Goal: Book appointment/travel/reservation

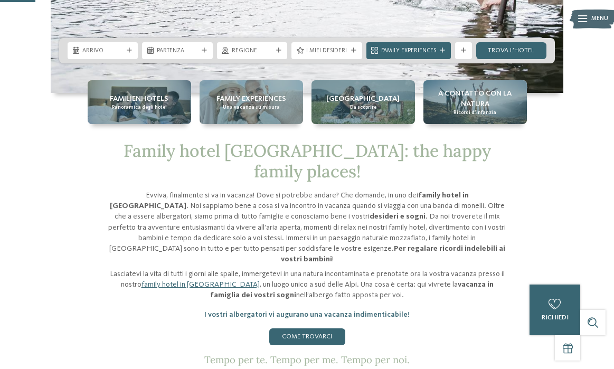
scroll to position [211, 0]
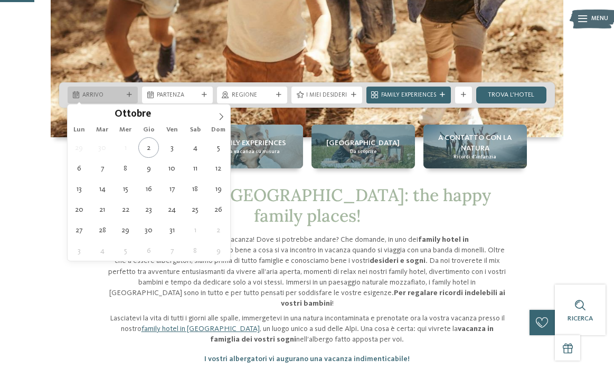
click at [130, 93] on icon at bounding box center [129, 94] width 5 height 5
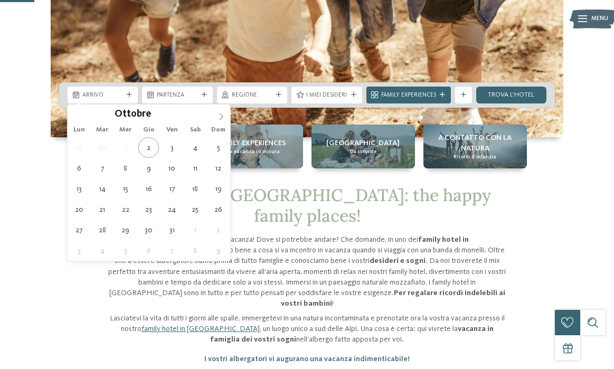
click at [223, 116] on icon at bounding box center [222, 116] width 4 height 7
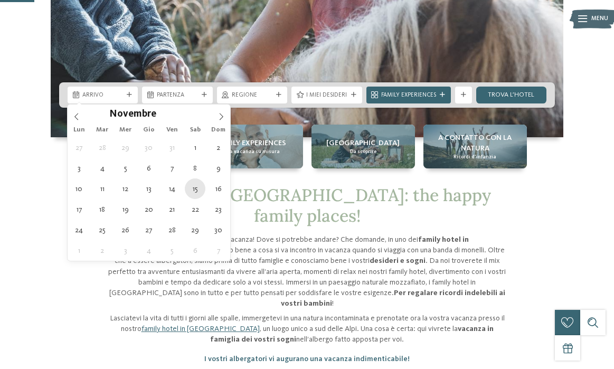
type div "[DATE]"
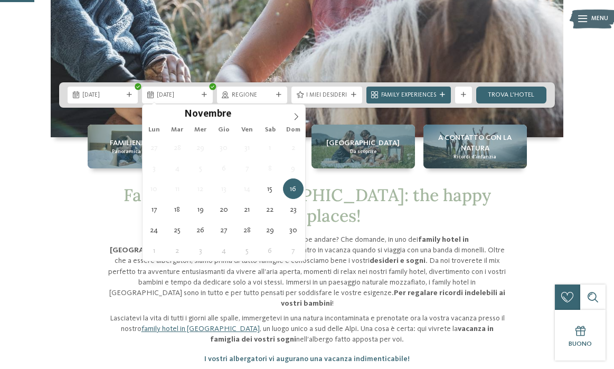
type div "[DATE]"
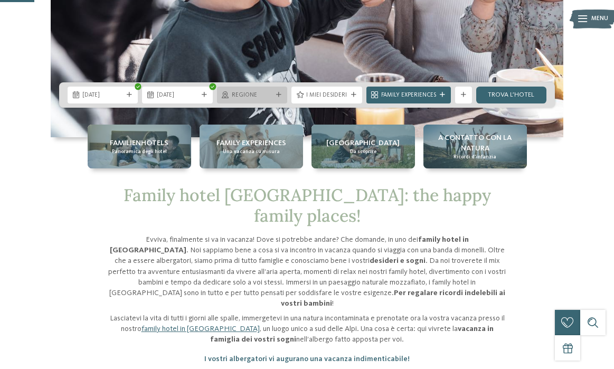
click at [279, 93] on icon at bounding box center [278, 94] width 5 height 5
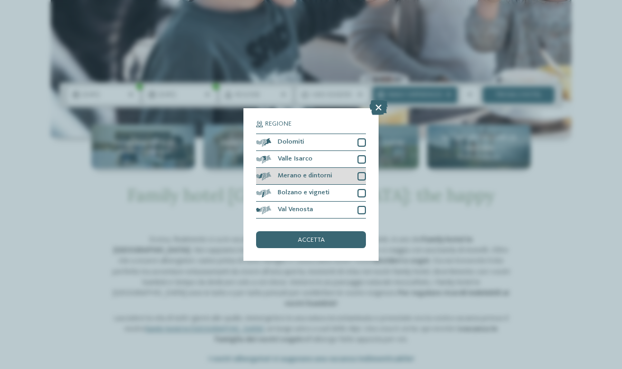
click at [333, 177] on div "Merano e dintorni" at bounding box center [311, 176] width 110 height 17
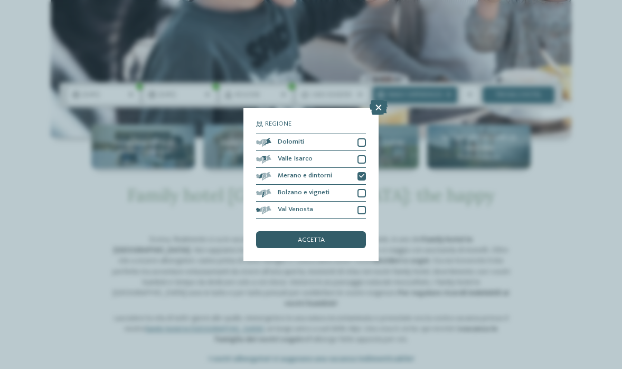
click at [310, 236] on div "accetta" at bounding box center [311, 239] width 110 height 17
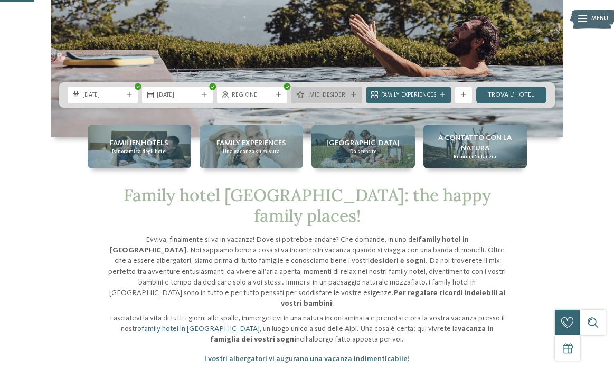
click at [352, 93] on icon at bounding box center [353, 94] width 5 height 5
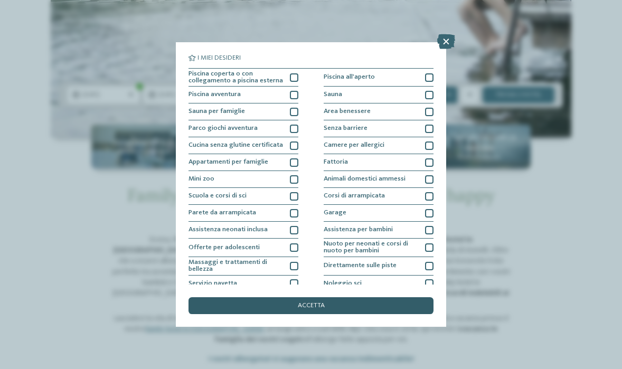
click at [318, 306] on span "accetta" at bounding box center [311, 306] width 27 height 7
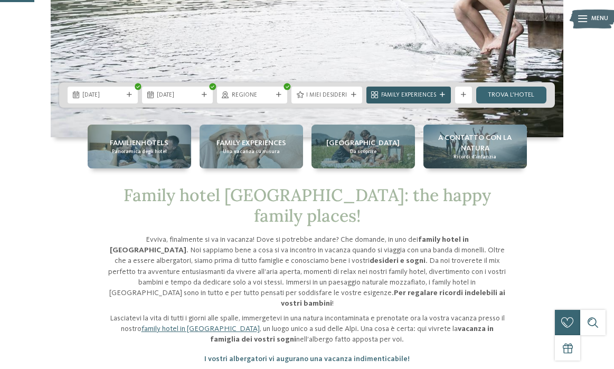
click at [442, 93] on icon at bounding box center [442, 94] width 5 height 5
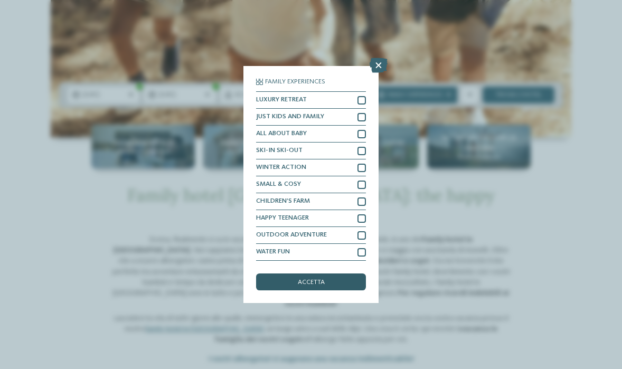
click at [328, 280] on div "accetta" at bounding box center [311, 282] width 110 height 17
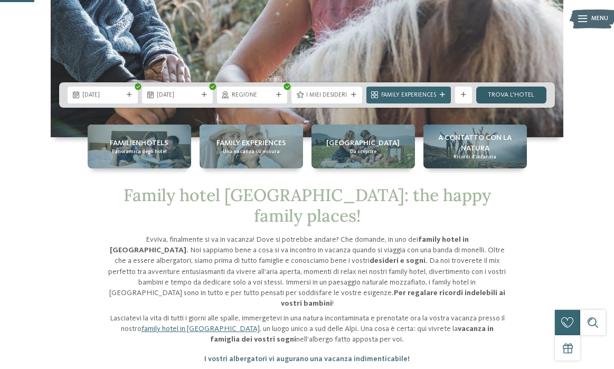
click at [517, 93] on link "trova l’hotel" at bounding box center [511, 95] width 70 height 17
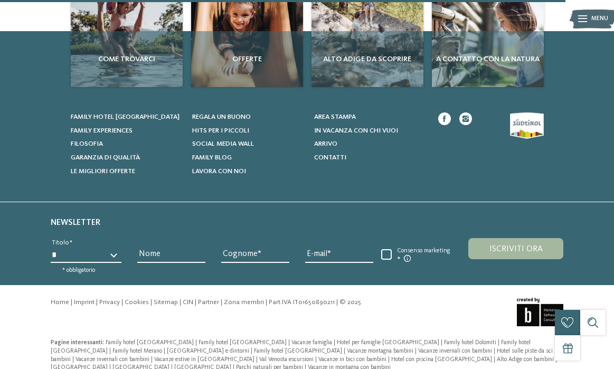
scroll to position [495, 0]
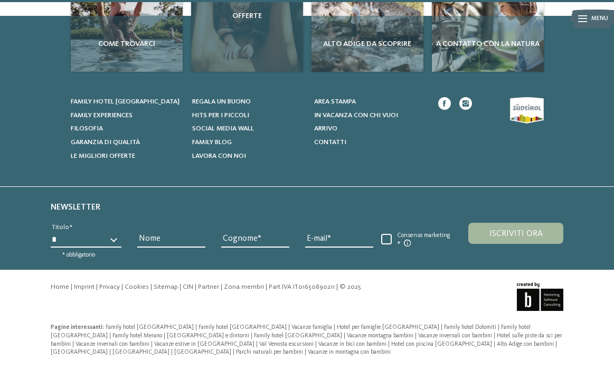
click at [239, 33] on div "Offerte" at bounding box center [247, 16] width 112 height 112
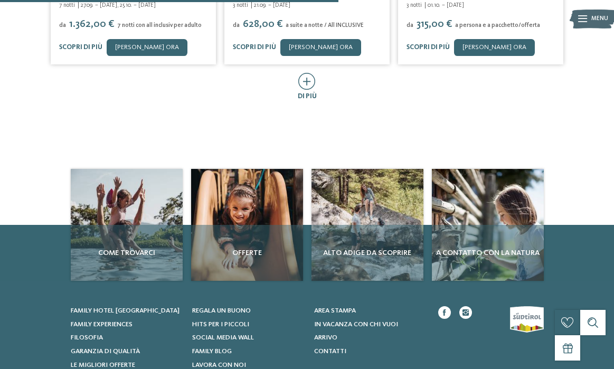
scroll to position [634, 0]
